Goal: Transaction & Acquisition: Purchase product/service

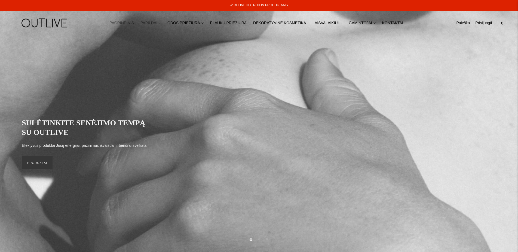
click at [159, 24] on link "PAPILDAI" at bounding box center [150, 23] width 20 height 12
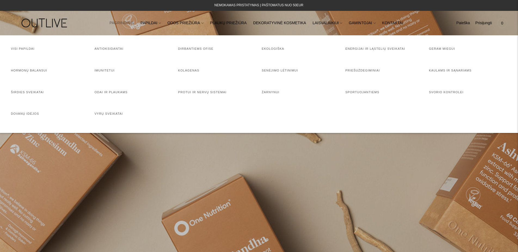
click at [23, 47] on h4 "Visi papildai" at bounding box center [50, 48] width 78 height 5
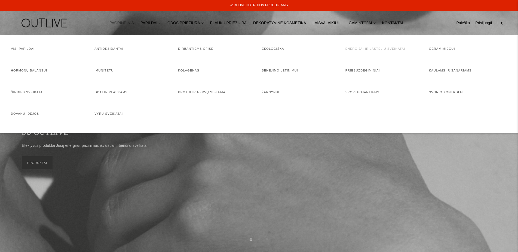
click at [376, 49] on link "Energijai ir ląstelių sveikatai" at bounding box center [375, 48] width 60 height 3
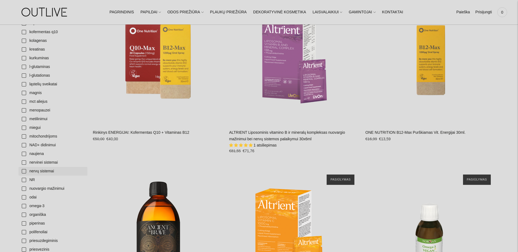
scroll to position [518, 0]
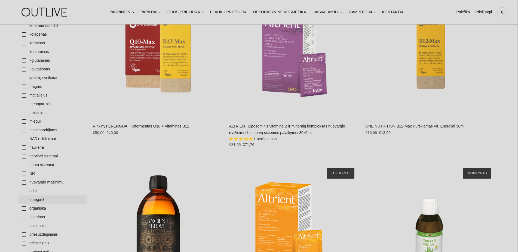
click at [40, 200] on link "omega-3" at bounding box center [53, 200] width 69 height 9
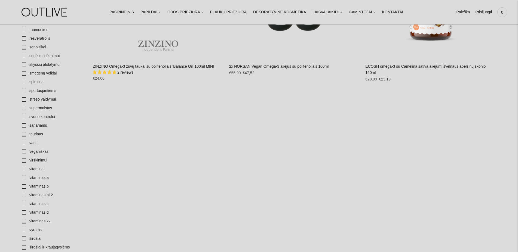
scroll to position [777, 0]
